Goal: Obtain resource: Download file/media

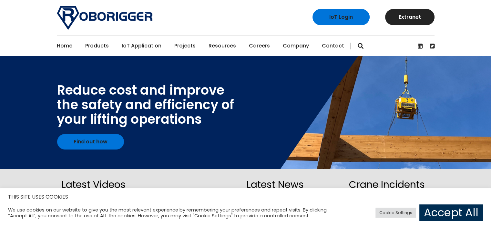
click at [455, 213] on link "Accept All" at bounding box center [451, 212] width 64 height 16
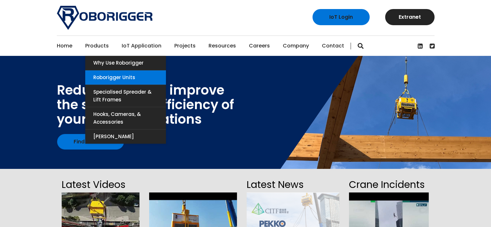
click at [105, 79] on link "Roborigger Units" at bounding box center [125, 77] width 81 height 14
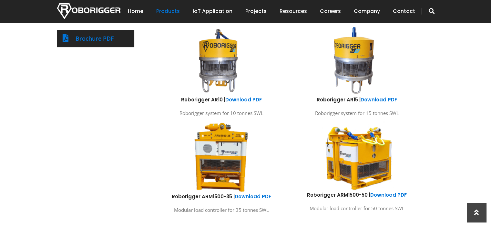
scroll to position [387, 0]
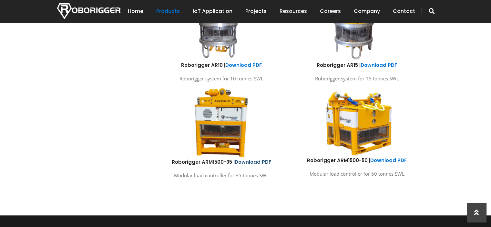
click at [249, 162] on link "Download PDF" at bounding box center [253, 162] width 36 height 7
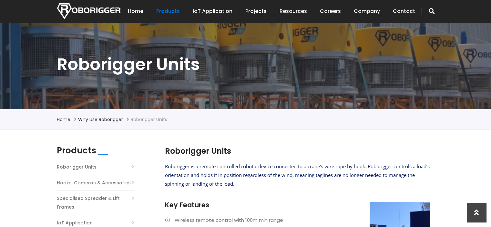
scroll to position [32, 0]
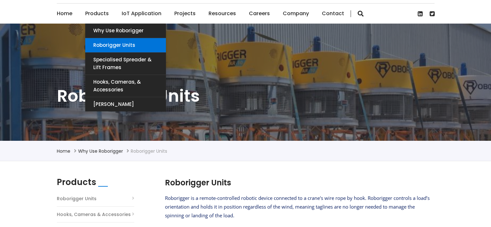
click at [120, 46] on link "Roborigger Units" at bounding box center [125, 45] width 81 height 14
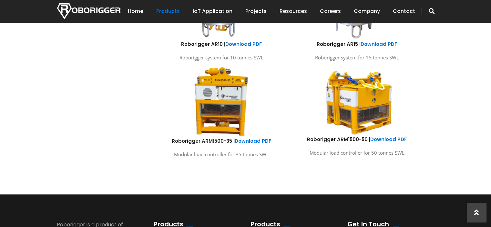
scroll to position [420, 0]
